Goal: Task Accomplishment & Management: Manage account settings

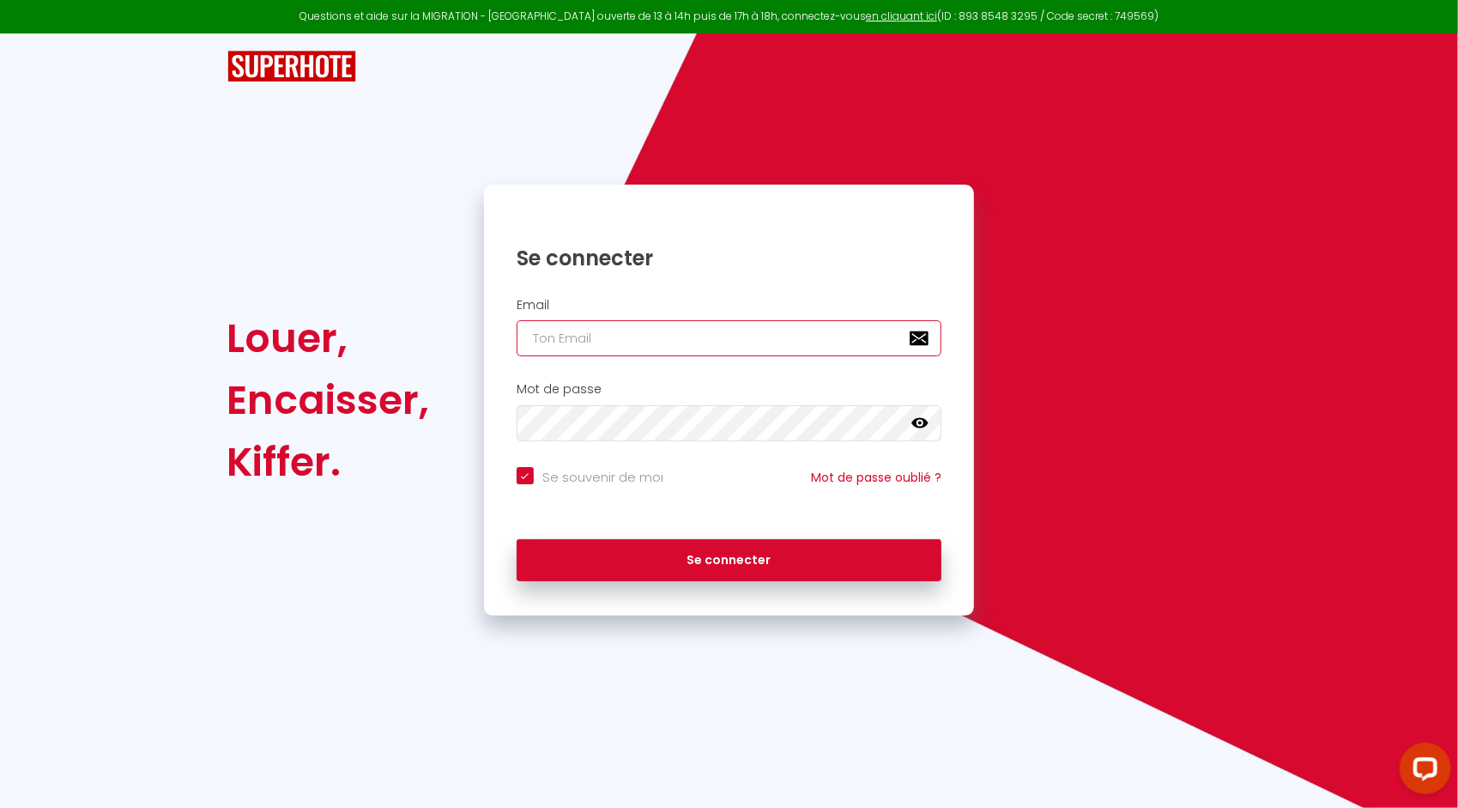
type input "[PERSON_NAME][EMAIL_ADDRESS][PERSON_NAME][DOMAIN_NAME]"
click at [917, 415] on icon at bounding box center [920, 423] width 17 height 17
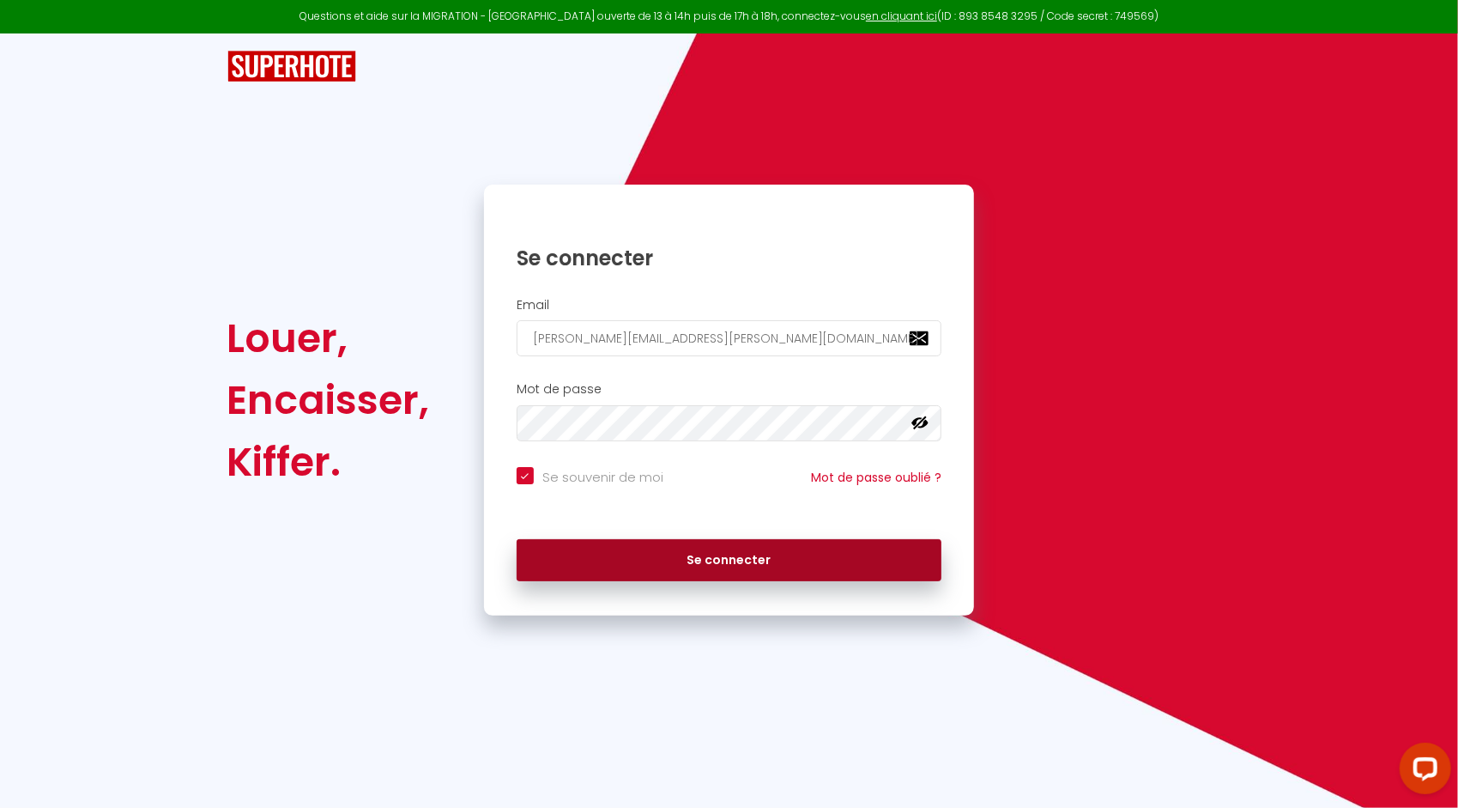
click at [627, 551] on button "Se connecter" at bounding box center [730, 560] width 426 height 43
checkbox input "true"
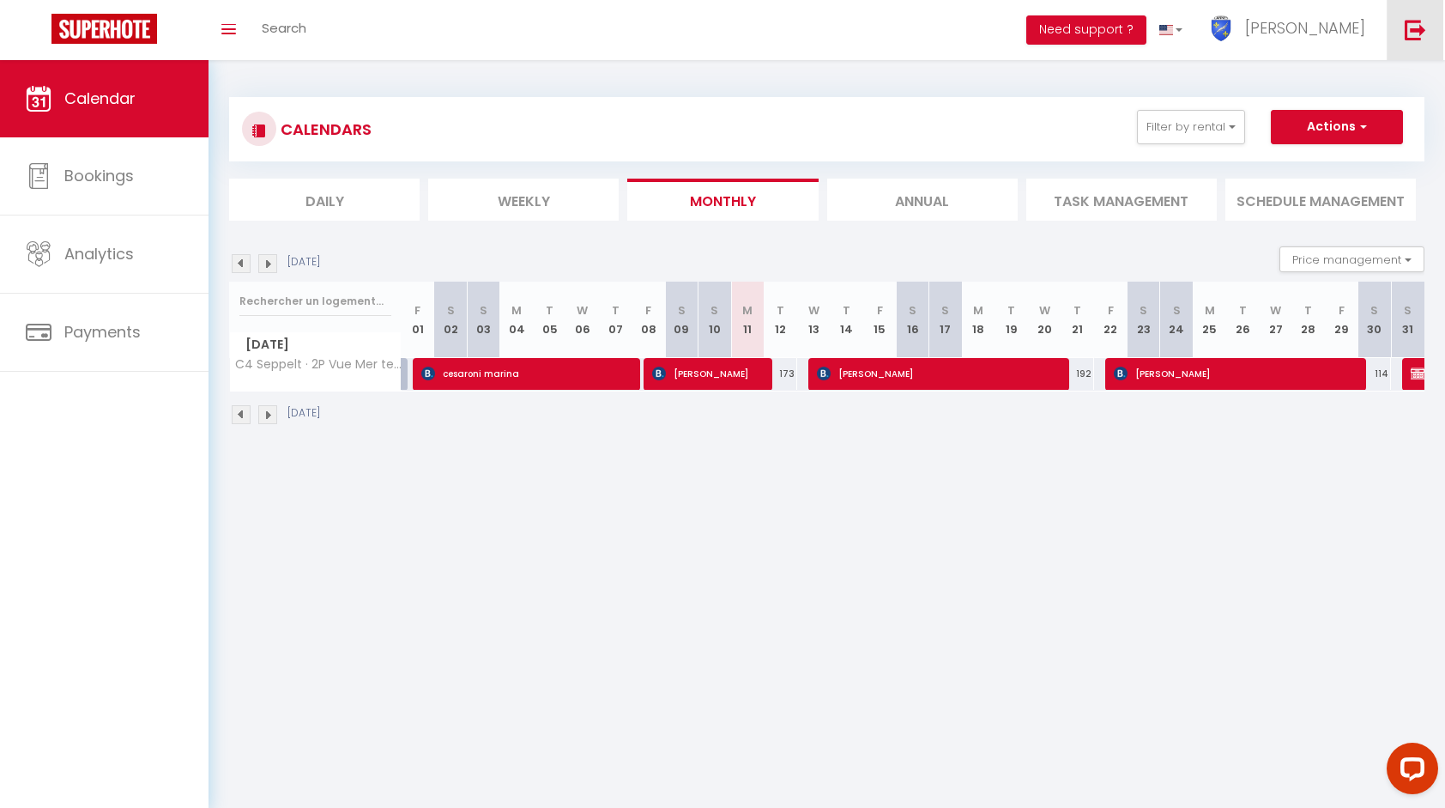
click at [1422, 36] on img at bounding box center [1415, 29] width 21 height 21
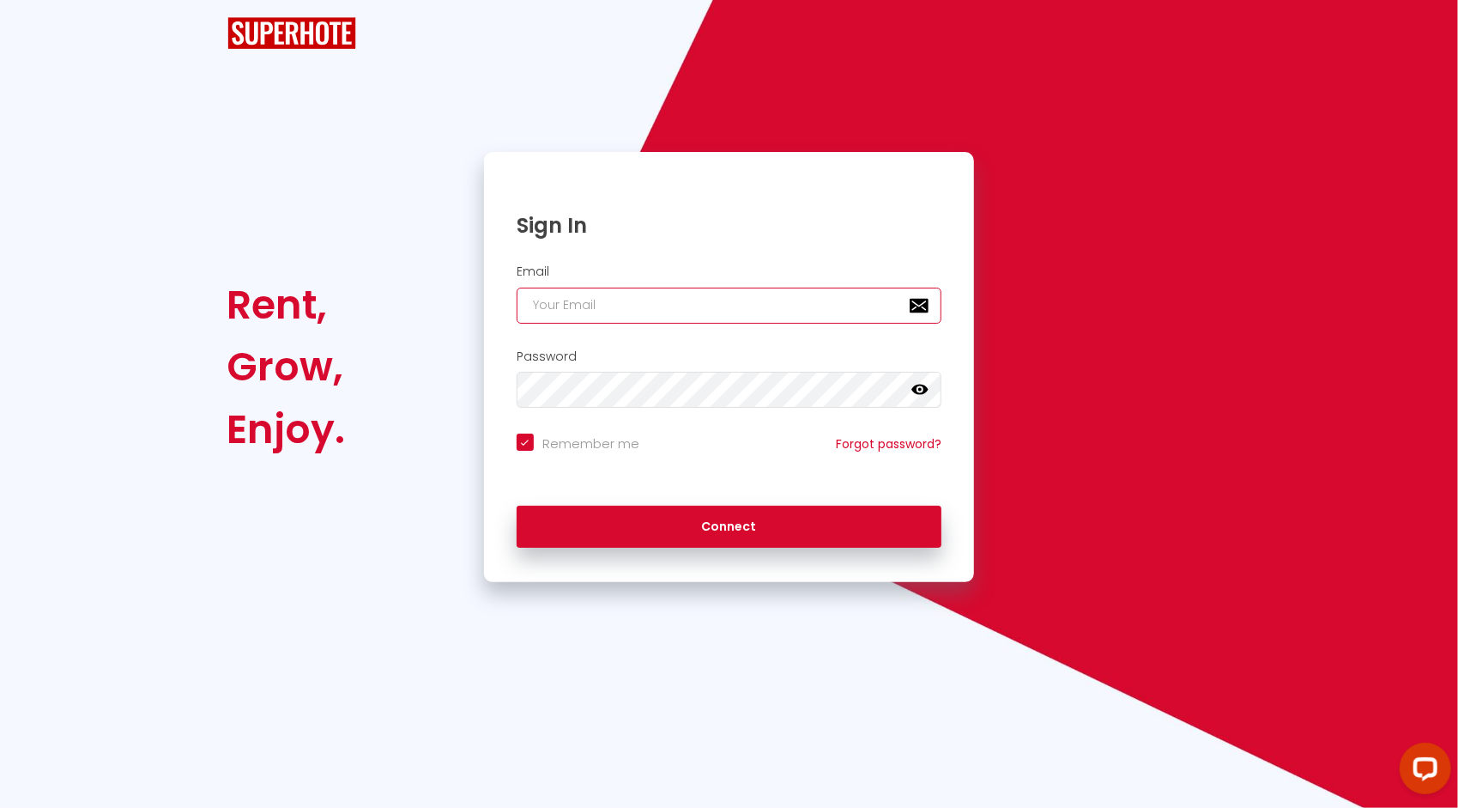
type input "[PERSON_NAME][EMAIL_ADDRESS][PERSON_NAME][DOMAIN_NAME]"
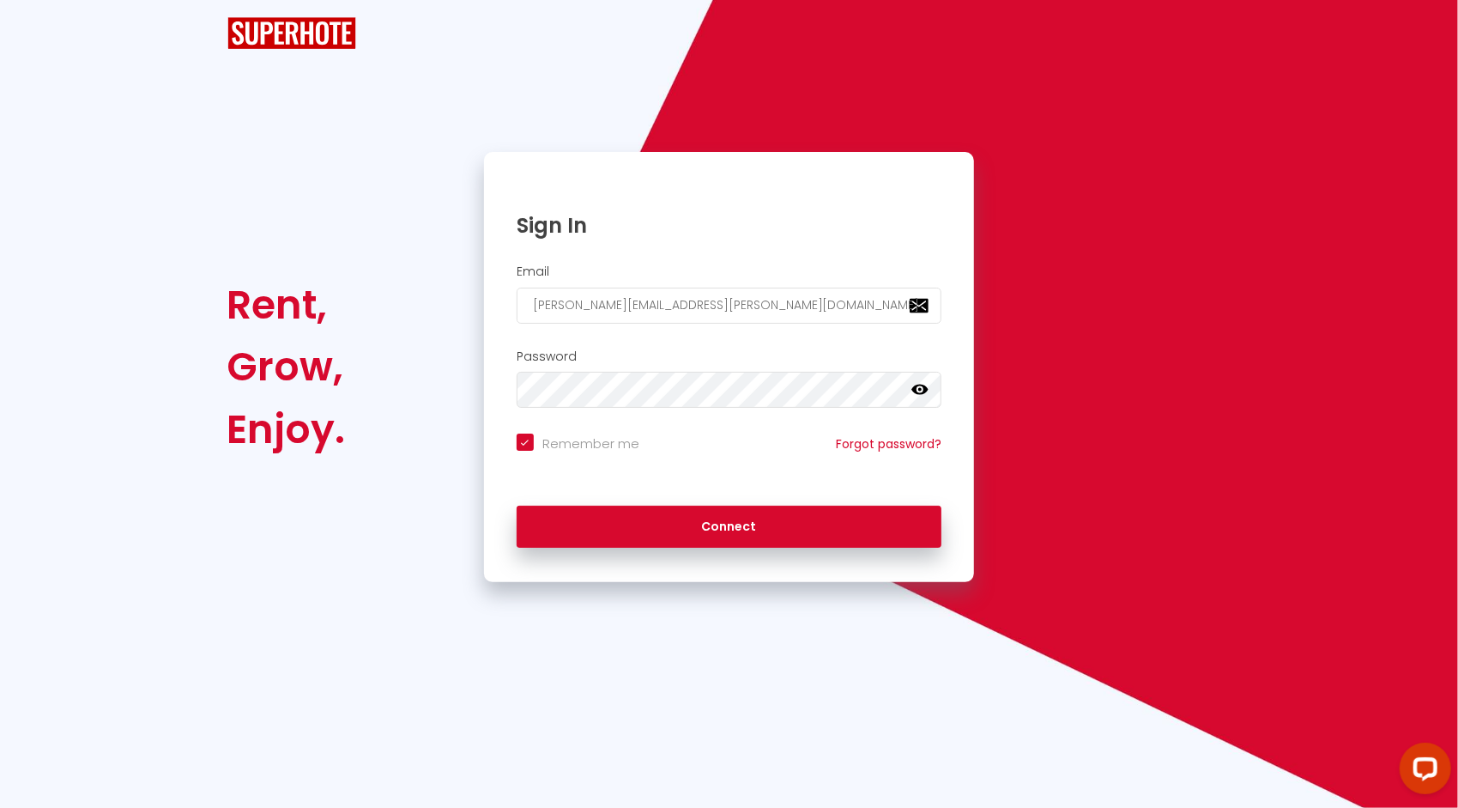
checkbox input "true"
